Goal: Information Seeking & Learning: Learn about a topic

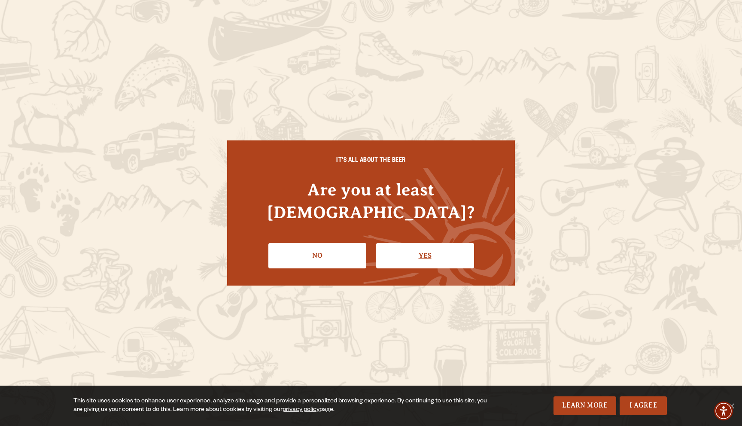
click at [429, 243] on link "Yes" at bounding box center [425, 255] width 98 height 25
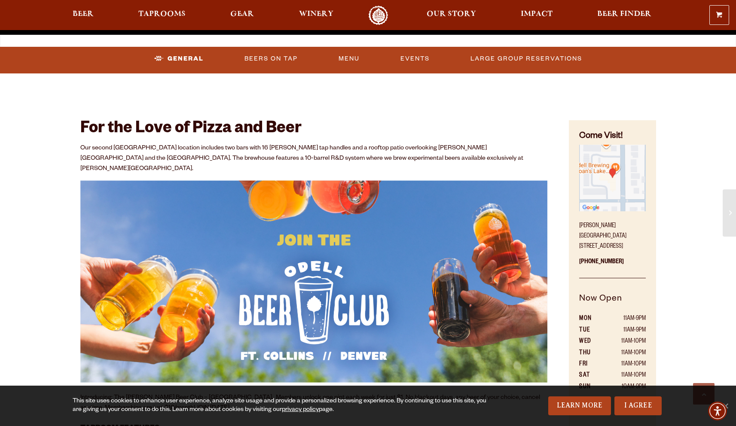
scroll to position [369, 0]
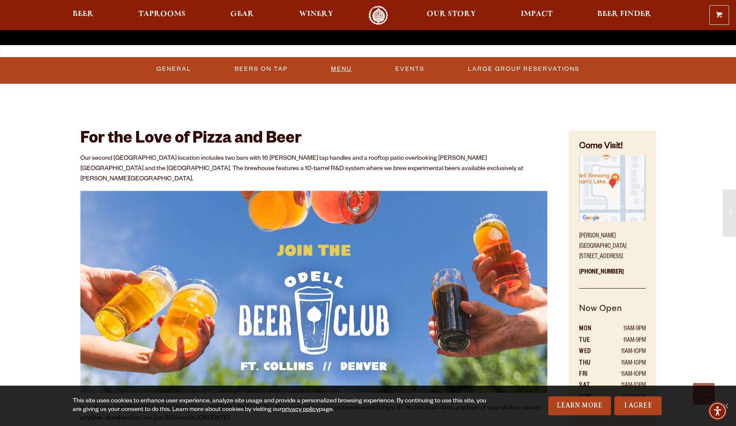
click at [341, 72] on link "Menu" at bounding box center [341, 69] width 28 height 20
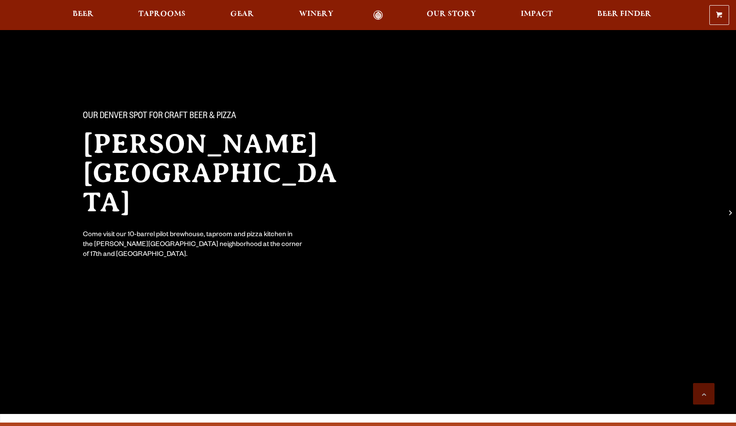
scroll to position [369, 0]
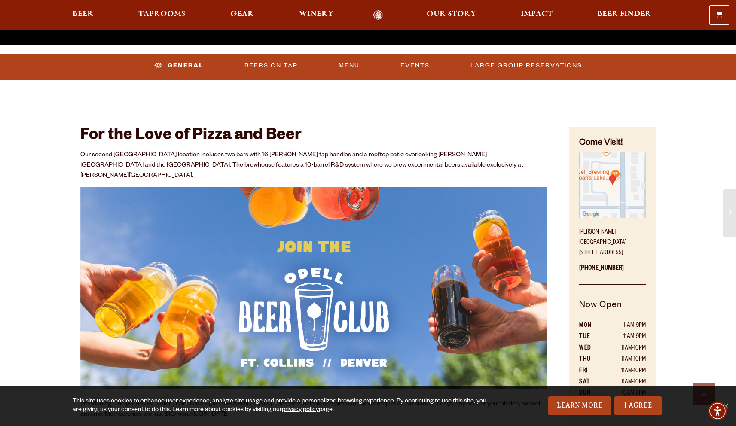
click at [258, 62] on link "Beers On Tap" at bounding box center [271, 66] width 60 height 20
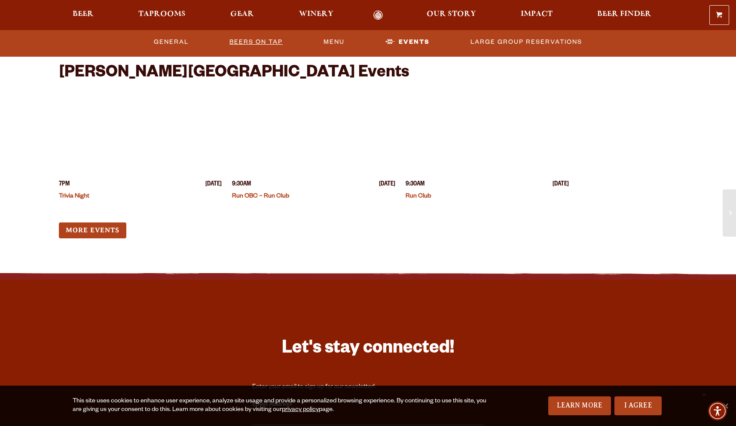
scroll to position [2256, 0]
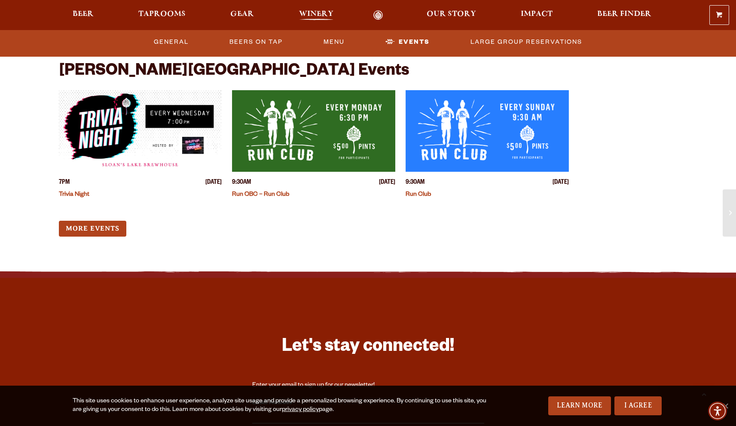
click at [316, 11] on span "Winery" at bounding box center [316, 14] width 34 height 7
